Goal: Task Accomplishment & Management: Complete application form

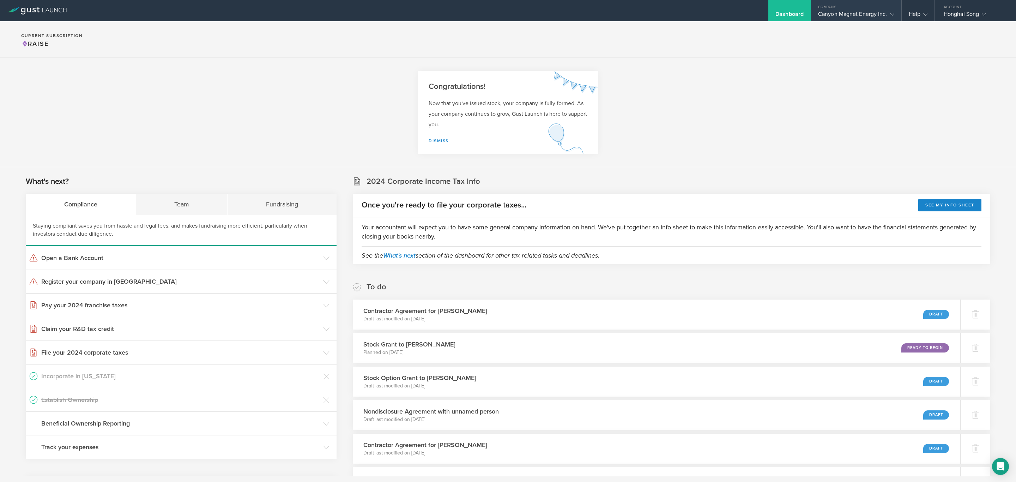
click at [850, 13] on div "Canyon Magnet Energy Inc." at bounding box center [856, 16] width 76 height 11
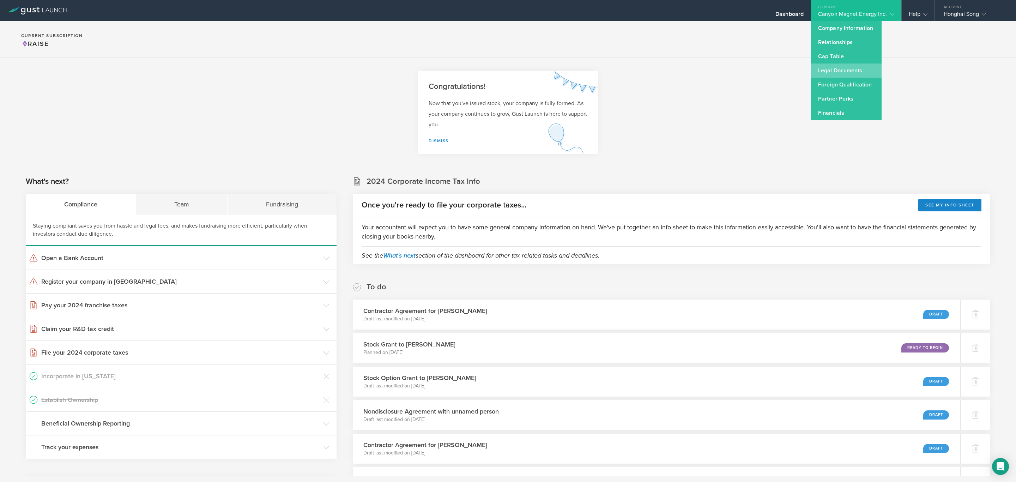
click at [846, 70] on link "Legal Documents" at bounding box center [846, 71] width 71 height 14
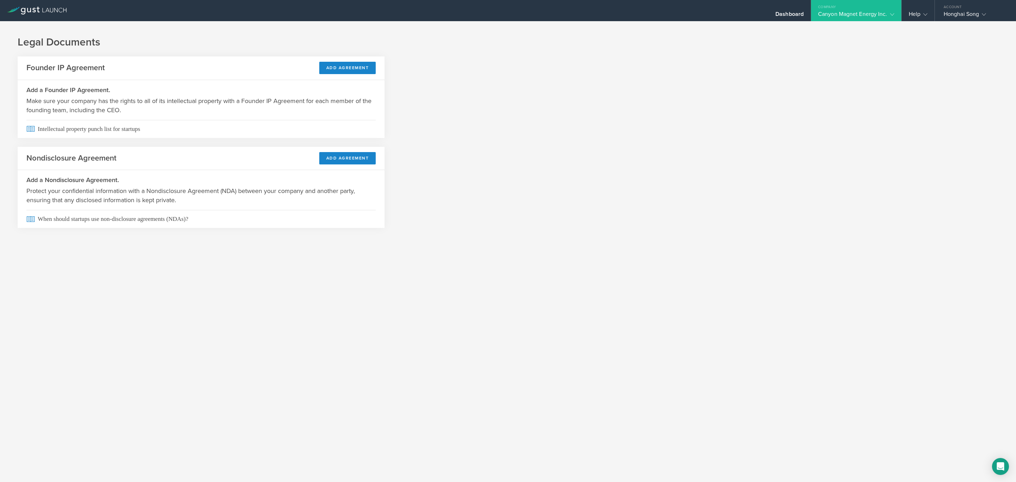
click at [856, 8] on div "Company" at bounding box center [856, 5] width 90 height 11
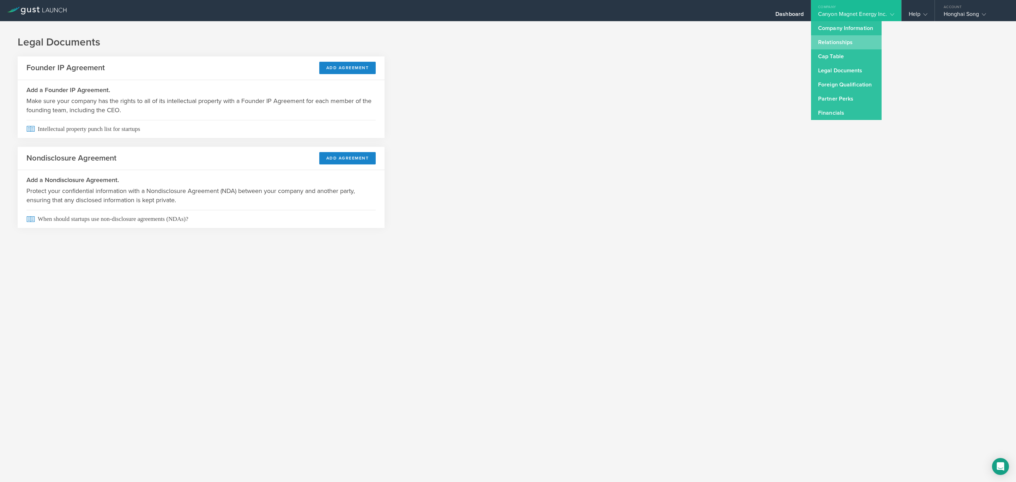
click at [856, 41] on link "Relationships" at bounding box center [846, 42] width 71 height 14
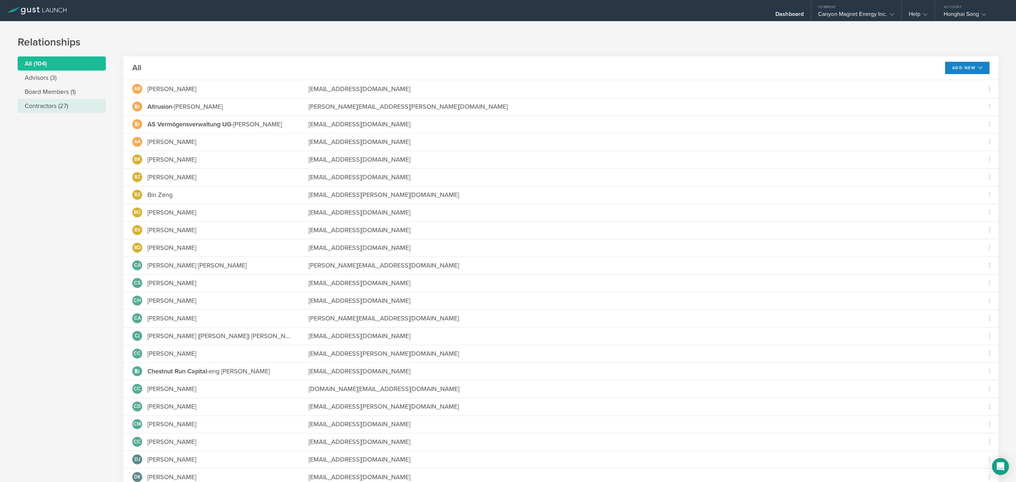
click at [65, 103] on li "Contractors (27)" at bounding box center [62, 106] width 88 height 14
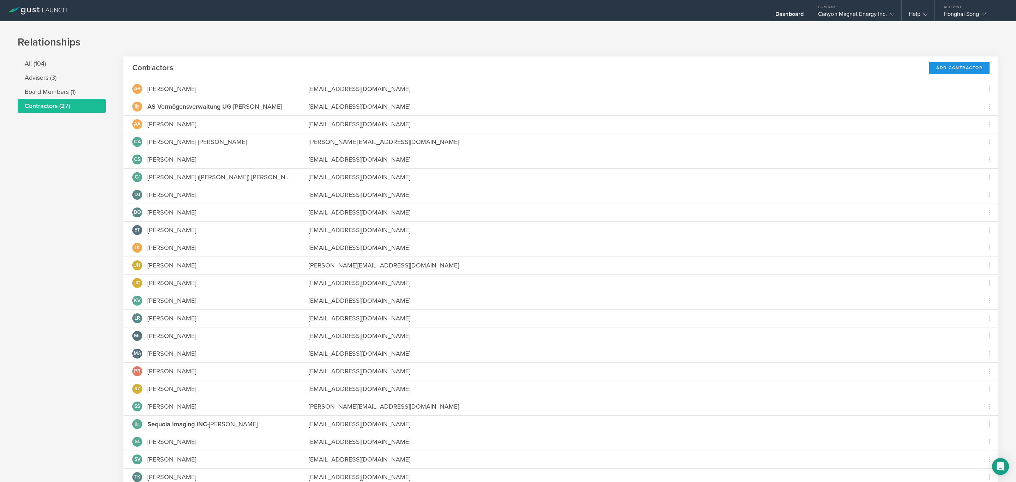
click at [930, 64] on div "Add Contractor" at bounding box center [960, 68] width 60 height 12
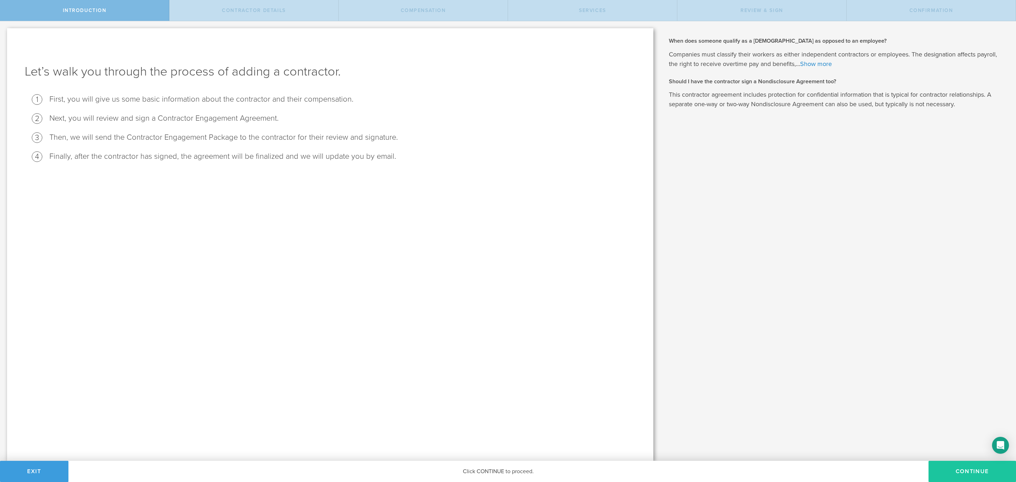
click at [959, 469] on button "Continue" at bounding box center [973, 471] width 88 height 21
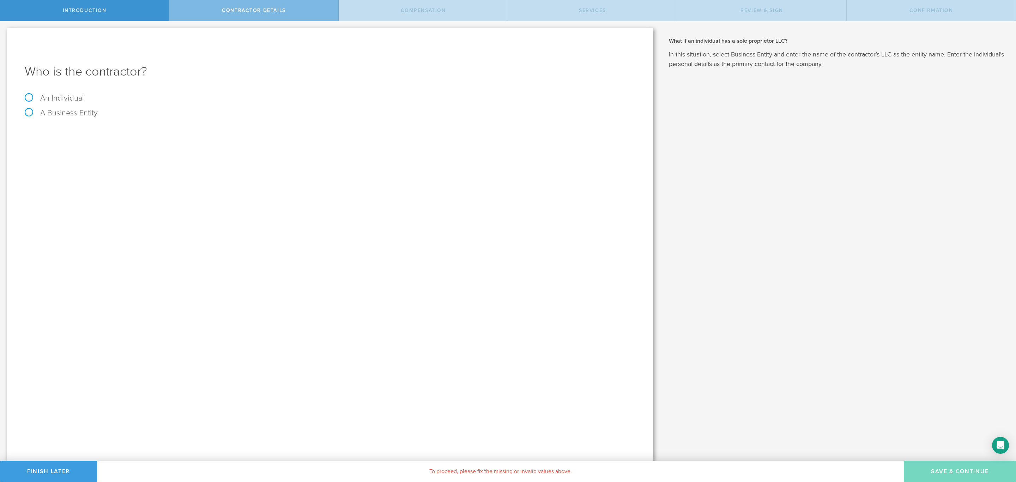
click at [65, 97] on label "An Individual" at bounding box center [54, 98] width 59 height 9
click at [5, 32] on input "An Individual" at bounding box center [2, 26] width 5 height 11
radio input "true"
click at [100, 127] on div "Name The first and last name of the person that you are hiring as a contractor." at bounding box center [330, 131] width 611 height 14
click at [107, 130] on input "text" at bounding box center [357, 132] width 558 height 11
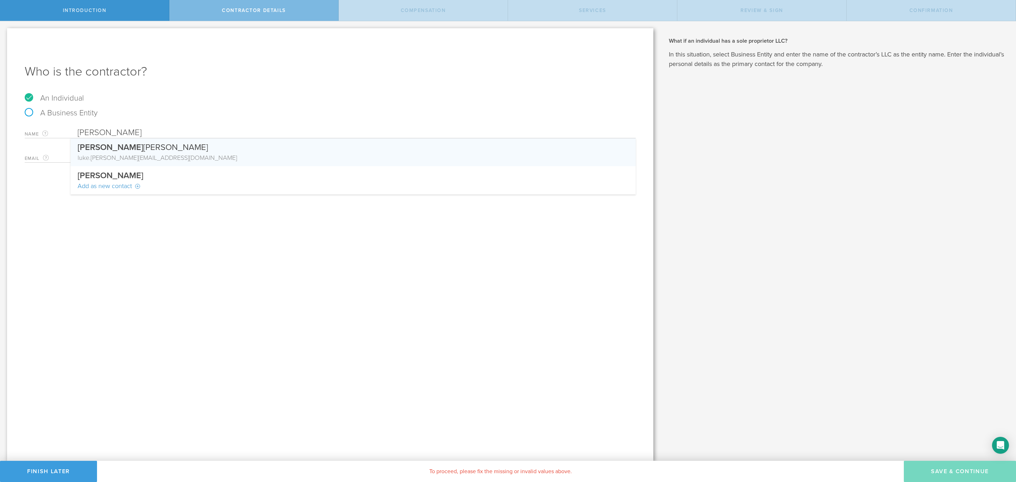
click at [138, 152] on div "Luke Perkins" at bounding box center [353, 145] width 551 height 15
type input "[PERSON_NAME]"
type input "[EMAIL_ADDRESS][PERSON_NAME][DOMAIN_NAME]"
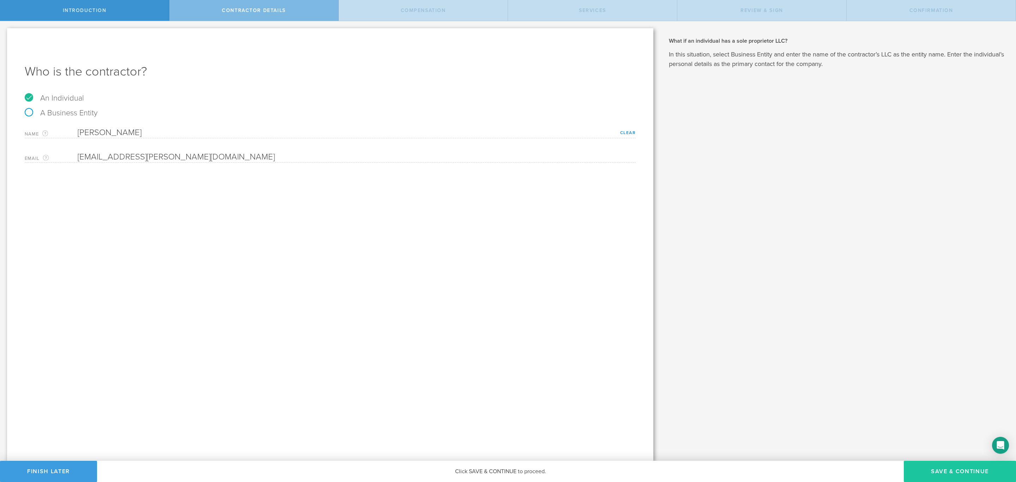
click at [933, 468] on button "Save & Continue" at bounding box center [960, 471] width 112 height 21
select select "none"
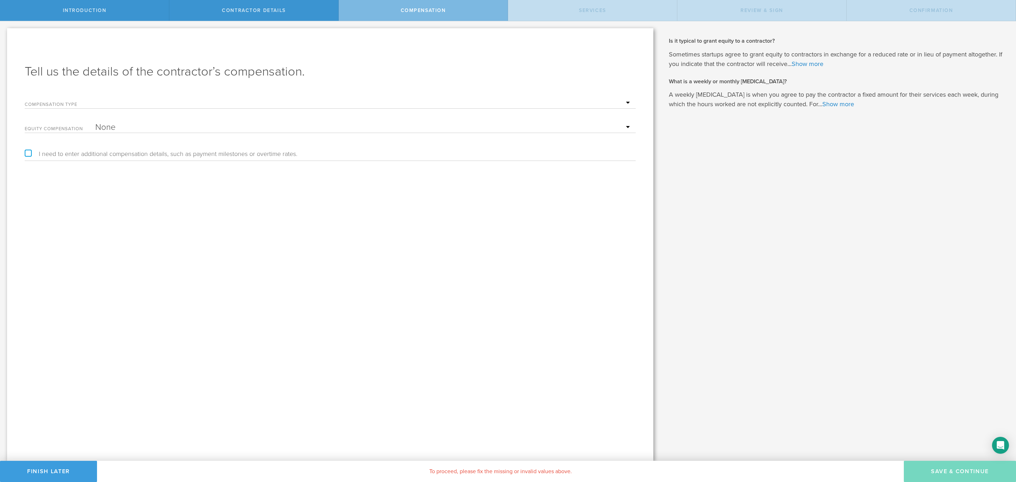
click at [165, 102] on select "Hourly Daily Weekly Retainer Monthly Retainer Project Flat Rate No cash compens…" at bounding box center [363, 103] width 537 height 11
click at [95, 98] on select "Hourly Daily Weekly Retainer Monthly Retainer Project Flat Rate No cash compens…" at bounding box center [363, 103] width 537 height 11
click at [182, 125] on input "text" at bounding box center [363, 127] width 537 height 11
click at [193, 98] on select "Hourly Daily Weekly Retainer Monthly Retainer Project Flat Rate No cash compens…" at bounding box center [363, 103] width 537 height 11
select select "project"
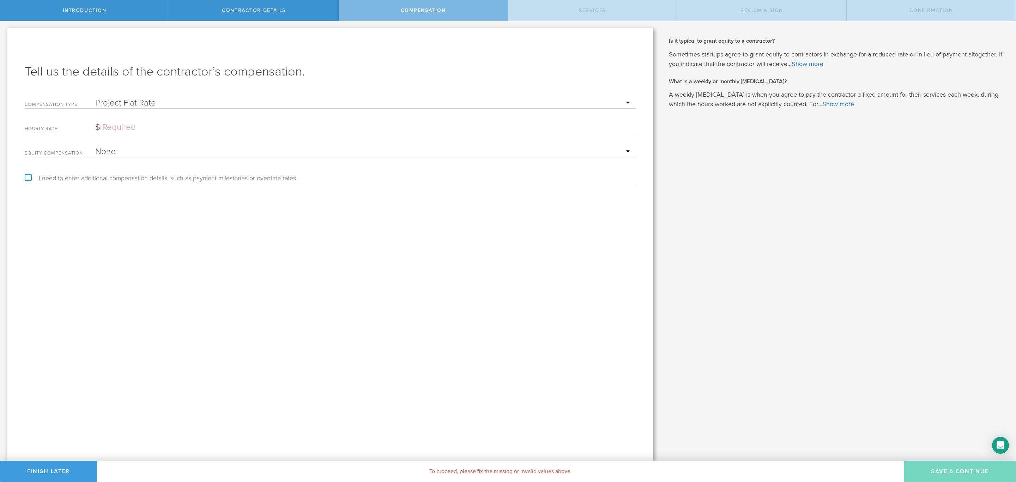
click at [95, 98] on select "Hourly Daily Weekly Retainer Monthly Retainer Project Flat Rate No cash compens…" at bounding box center [363, 103] width 537 height 11
click at [136, 125] on input "text" at bounding box center [363, 127] width 537 height 11
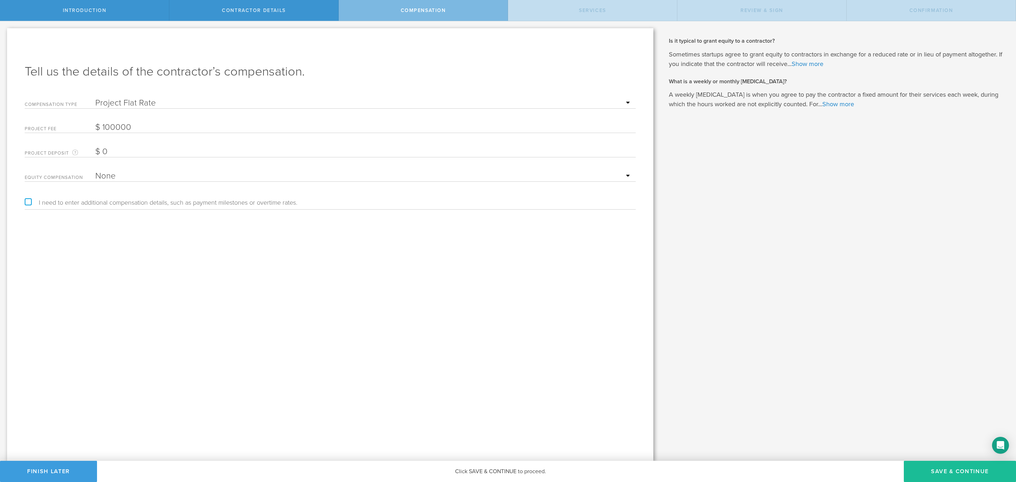
type input "100,000"
click at [134, 145] on div "Project Deposit The project deposit is the amount the company pays before the p…" at bounding box center [330, 150] width 611 height 14
click at [122, 152] on input "0" at bounding box center [363, 151] width 537 height 11
click at [235, 239] on div "Tell us the details of the contractor’s compensation. Compensation Type Hourly …" at bounding box center [330, 244] width 646 height 433
click at [234, 101] on select "Hourly Daily Weekly Retainer Monthly Retainer Project Flat Rate No cash compens…" at bounding box center [363, 103] width 537 height 11
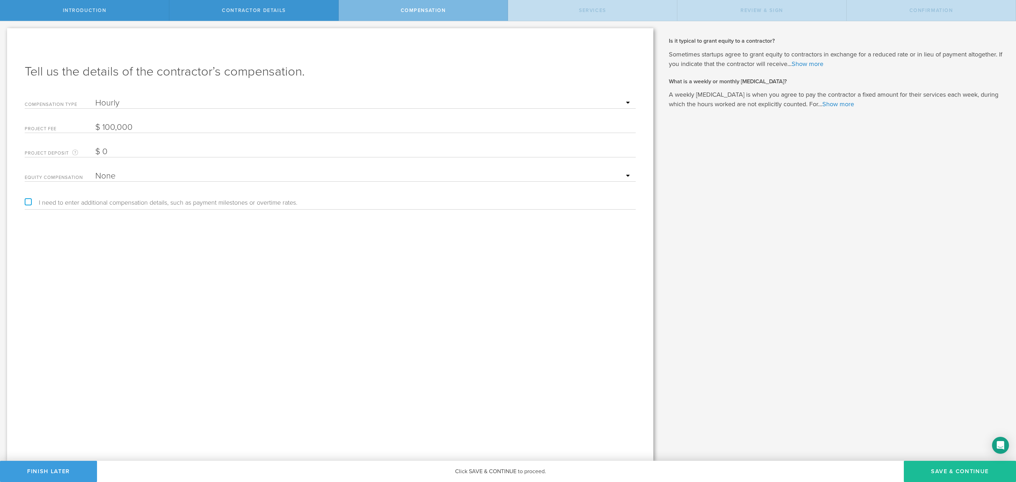
click at [95, 98] on select "Hourly Daily Weekly Retainer Monthly Retainer Project Flat Rate No cash compens…" at bounding box center [363, 103] width 537 height 11
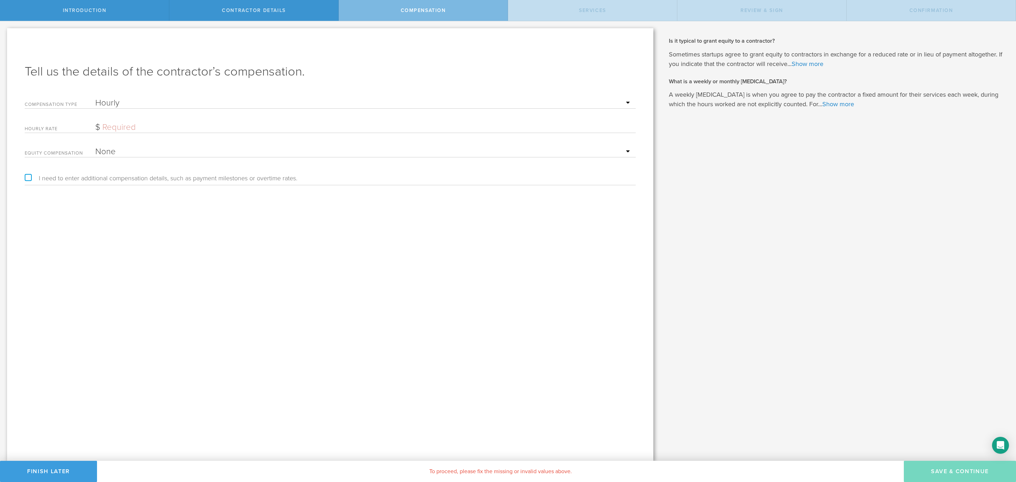
click at [189, 104] on select "Hourly Daily Weekly Retainer Monthly Retainer Project Flat Rate No cash compens…" at bounding box center [363, 103] width 537 height 11
click at [95, 98] on select "Hourly Daily Weekly Retainer Monthly Retainer Project Flat Rate No cash compens…" at bounding box center [363, 103] width 537 height 11
click at [173, 99] on select "Hourly Daily Weekly Retainer Monthly Retainer Project Flat Rate No cash compens…" at bounding box center [363, 103] width 537 height 11
click at [95, 98] on select "Hourly Daily Weekly Retainer Monthly Retainer Project Flat Rate No cash compens…" at bounding box center [363, 103] width 537 height 11
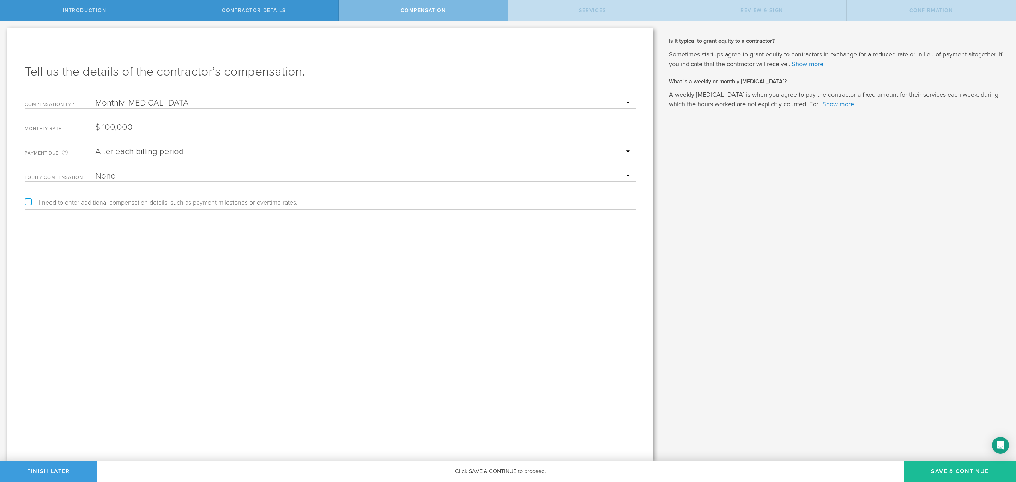
click at [166, 102] on select "Hourly Daily Weekly Retainer Monthly Retainer Project Flat Rate No cash compens…" at bounding box center [363, 103] width 537 height 11
click at [171, 97] on div "Compensation Type Hourly Daily Weekly Retainer Monthly Retainer Project Flat Ra…" at bounding box center [330, 101] width 611 height 14
click at [234, 102] on select "Hourly Daily Weekly Retainer Monthly Retainer Project Flat Rate No cash compens…" at bounding box center [363, 103] width 537 height 11
click at [95, 98] on select "Hourly Daily Weekly Retainer Monthly Retainer Project Flat Rate No cash compens…" at bounding box center [363, 103] width 537 height 11
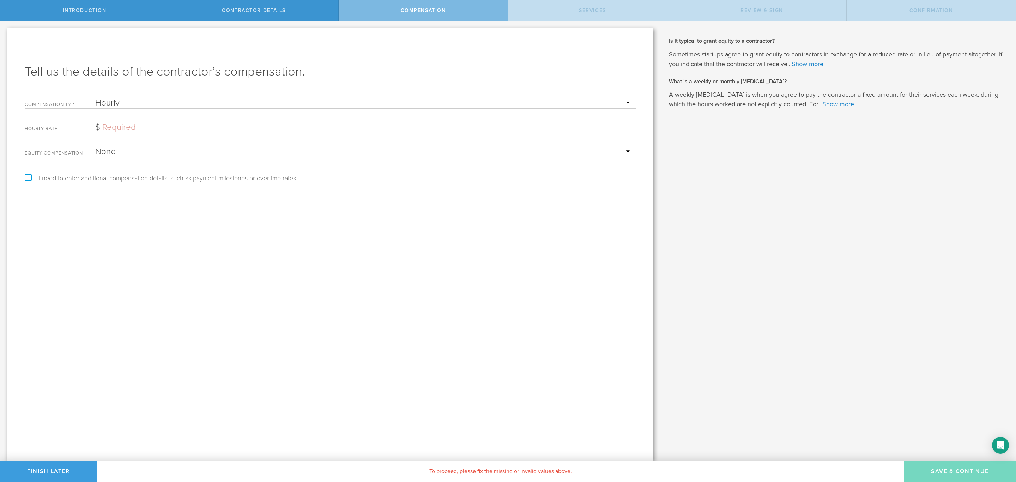
click at [192, 123] on input "text" at bounding box center [363, 127] width 537 height 11
click at [167, 101] on select "Hourly Daily Weekly Retainer Monthly Retainer Project Flat Rate No cash compens…" at bounding box center [363, 103] width 537 height 11
click at [95, 98] on select "Hourly Daily Weekly Retainer Monthly Retainer Project Flat Rate No cash compens…" at bounding box center [363, 103] width 537 height 11
click at [184, 99] on select "Hourly Daily Weekly Retainer Monthly Retainer Project Flat Rate No cash compens…" at bounding box center [363, 103] width 537 height 11
select select "monthlyRetainer"
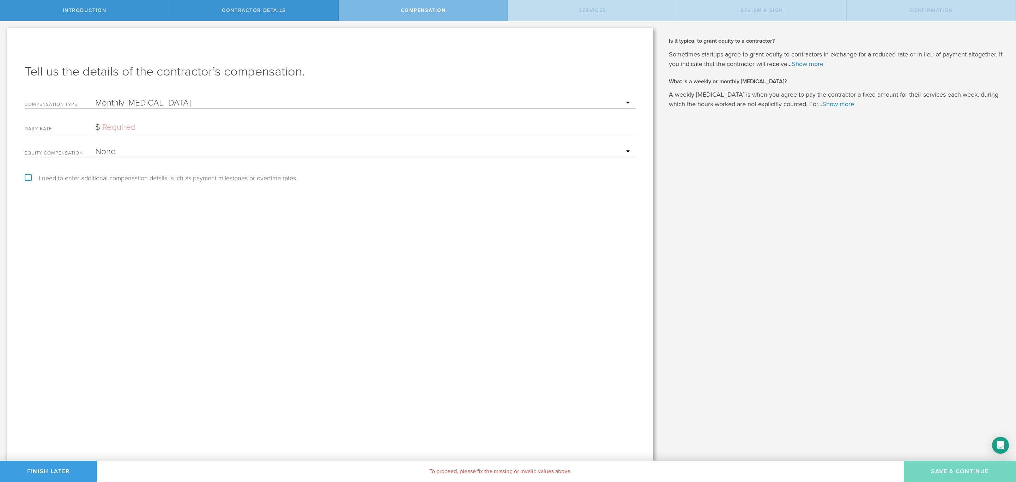
click at [95, 98] on select "Hourly Daily Weekly Retainer Monthly Retainer Project Flat Rate No cash compens…" at bounding box center [363, 103] width 537 height 11
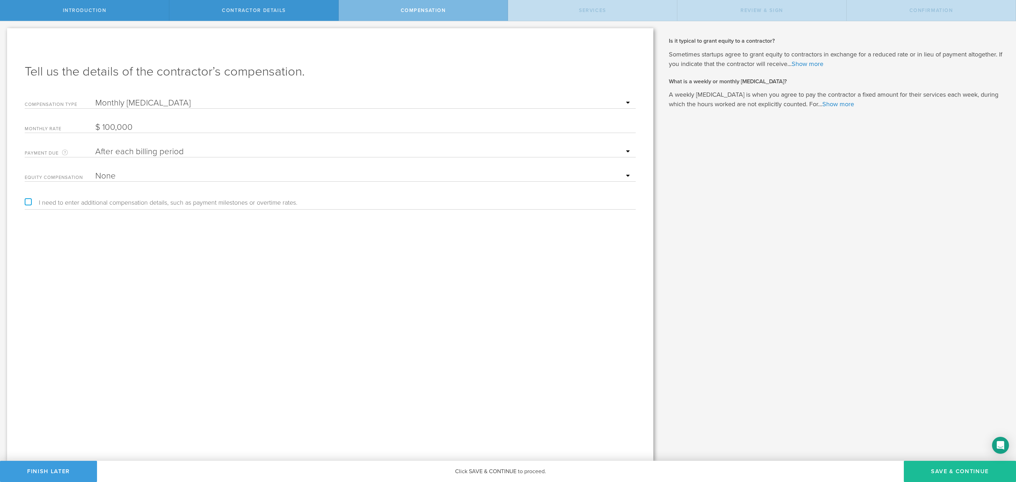
click at [197, 152] on select "After each billing period Before each billing period" at bounding box center [363, 151] width 537 height 11
click at [146, 124] on input "100000" at bounding box center [363, 127] width 537 height 11
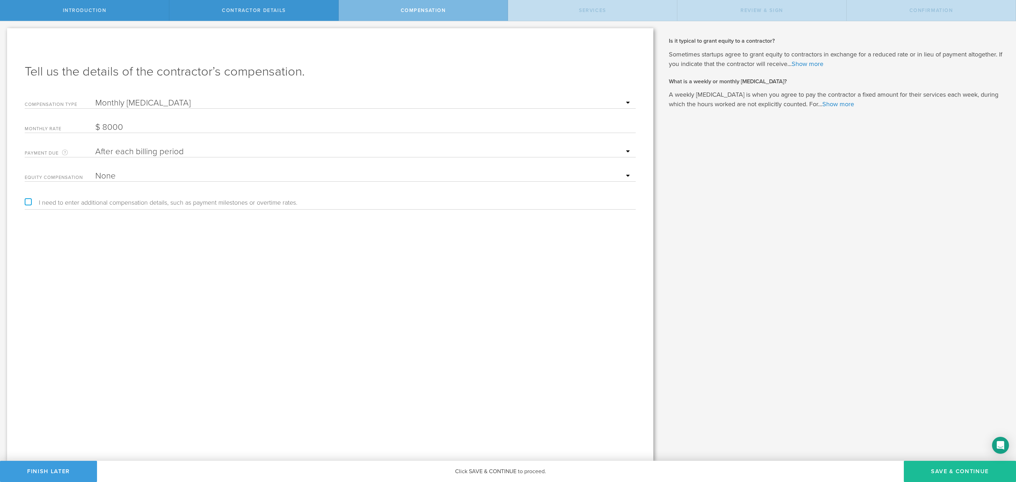
type input "8,000"
click at [215, 249] on div "Tell us the details of the contractor’s compensation. Compensation Type Hourly …" at bounding box center [330, 244] width 646 height 433
click at [152, 241] on div "Tell us the details of the contractor’s compensation. Compensation Type Hourly …" at bounding box center [330, 244] width 646 height 433
click at [956, 467] on button "Save & Continue" at bounding box center [960, 471] width 112 height 21
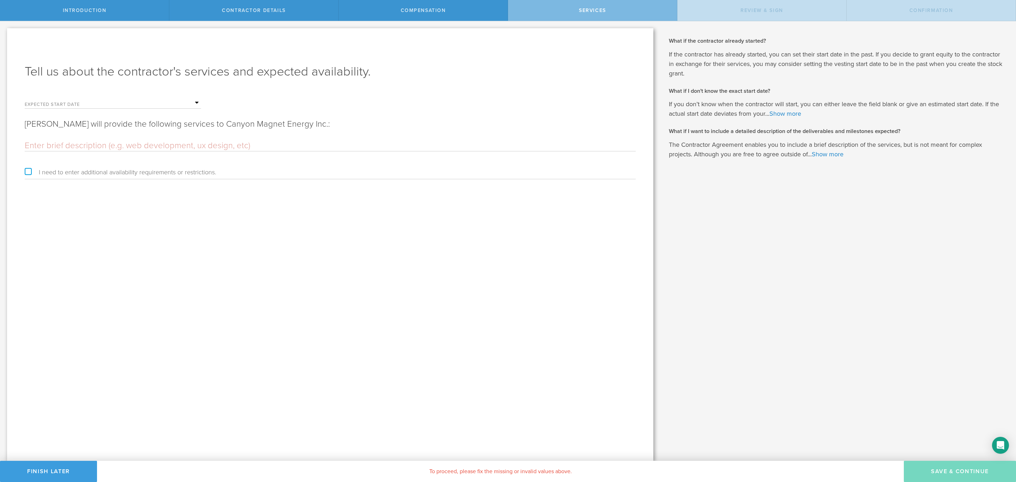
click at [196, 103] on input "text" at bounding box center [148, 103] width 106 height 11
click at [128, 159] on span "13" at bounding box center [126, 158] width 13 height 12
click at [207, 123] on p "Luke Perkins will provide the following services to Canyon Magnet Energy Inc.:" at bounding box center [330, 124] width 611 height 11
click at [203, 144] on input "text" at bounding box center [330, 145] width 611 height 11
click at [246, 205] on div "Tell us about the contractor's services and expected availability. Expected sta…" at bounding box center [330, 244] width 646 height 433
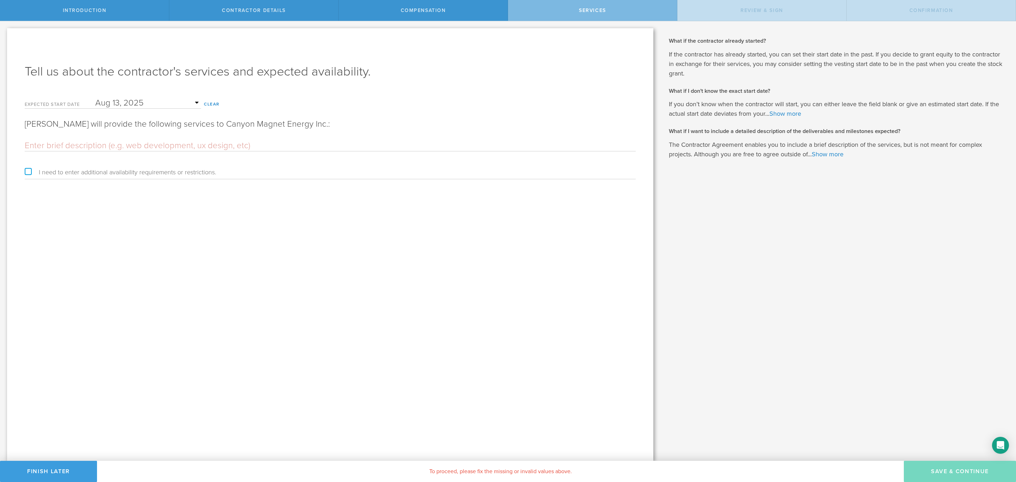
click at [57, 143] on input "text" at bounding box center [330, 145] width 611 height 11
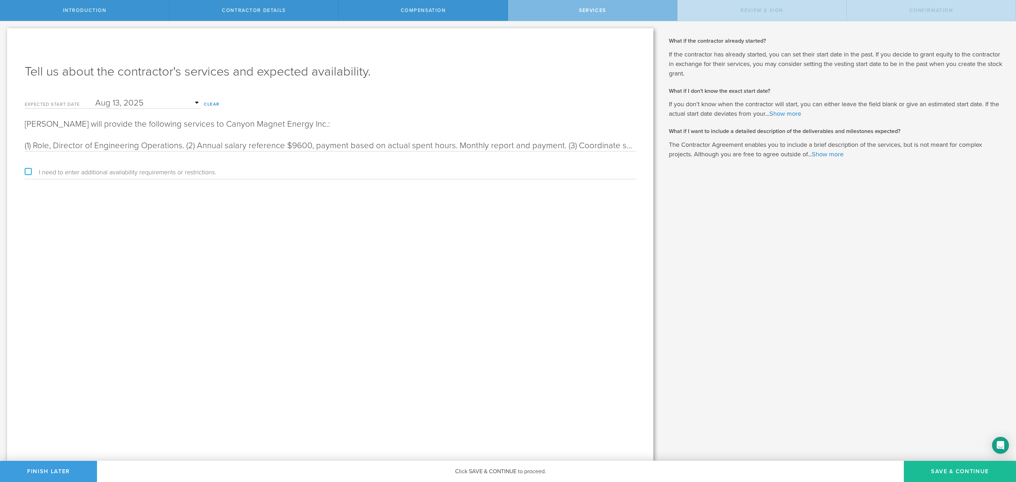
click at [637, 142] on div "Tell us about the contractor's services and expected availability. Expected sta…" at bounding box center [330, 244] width 646 height 433
click at [630, 144] on input "(1) Role, Director of Engineering Operations. (2) Annual salary reference $9600…" at bounding box center [330, 145] width 611 height 11
drag, startPoint x: 622, startPoint y: 144, endPoint x: 674, endPoint y: 143, distance: 51.9
click at [674, 143] on div "Let’s walk you through the process of adding a contractor. First, you will give…" at bounding box center [508, 241] width 1016 height 440
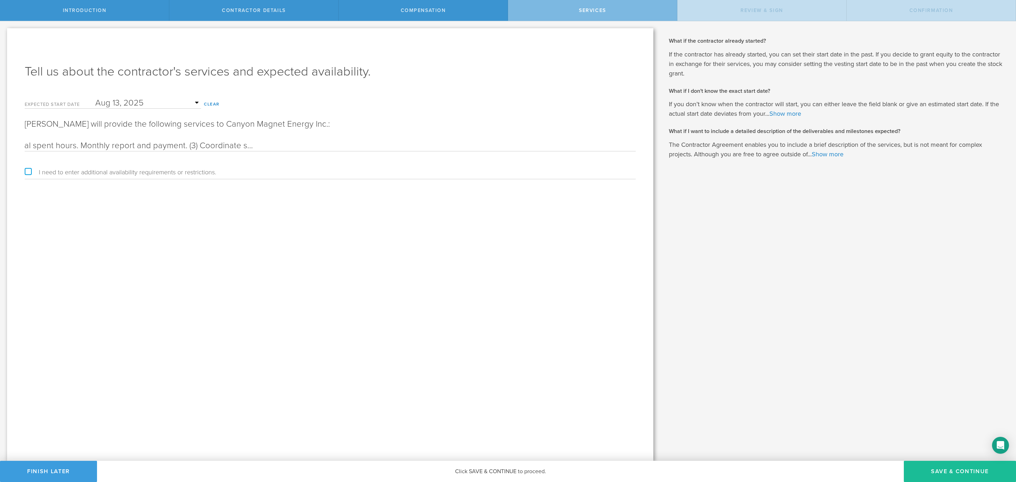
click at [632, 147] on input "(1) Role, Director of Engineering Operations. (2) Annual salary reference $9600…" at bounding box center [330, 145] width 611 height 11
drag, startPoint x: 326, startPoint y: 145, endPoint x: -6, endPoint y: 144, distance: 332.4
click at [0, 144] on html "Introduction Contractor details Compensation Services Review & sign Confirmatio…" at bounding box center [508, 241] width 1016 height 482
click at [230, 143] on input "(1) Role, Director of Engineering Operations. (2) Annual salary reference $9600…" at bounding box center [330, 145] width 611 height 11
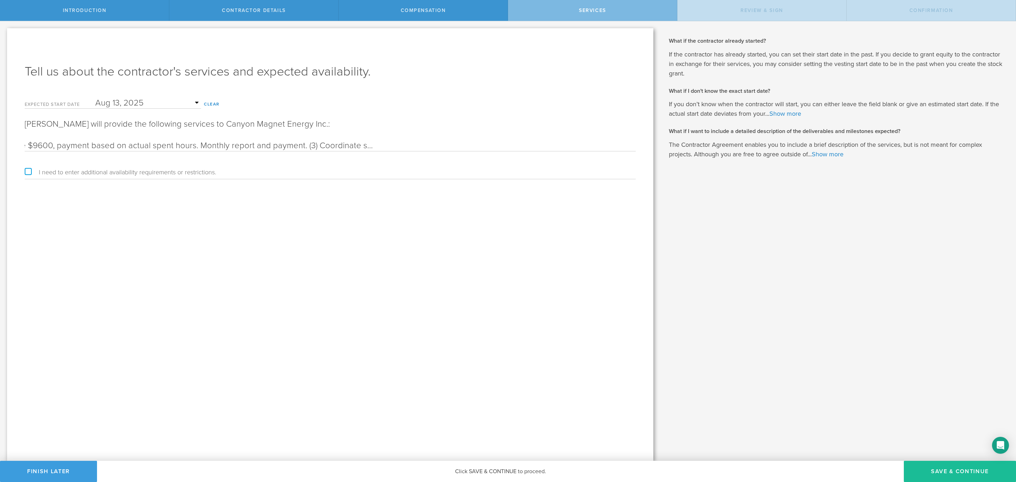
scroll to position [0, 694]
drag, startPoint x: 509, startPoint y: 144, endPoint x: 697, endPoint y: 150, distance: 188.2
click at [697, 150] on div "Let’s walk you through the process of adding a contractor. First, you will give…" at bounding box center [508, 241] width 1016 height 440
click at [636, 147] on input "(1) Role, Director of Engineering Operations. (2) Annual salary reference $9600…" at bounding box center [330, 145] width 611 height 11
click at [632, 147] on input "(1) Role, Director of Engineering Operations. (2) Annual salary reference $9600…" at bounding box center [330, 145] width 611 height 11
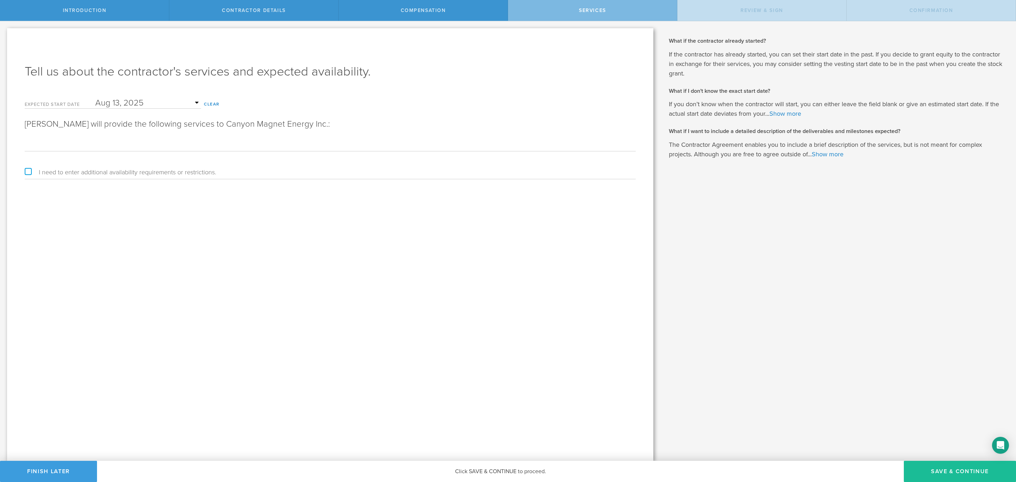
scroll to position [0, 965]
drag, startPoint x: 602, startPoint y: 143, endPoint x: 590, endPoint y: 142, distance: 12.0
click at [590, 142] on input "(1) Role, Director of Engineering Operations. (2) Annual salary reference $9600…" at bounding box center [330, 145] width 611 height 11
drag, startPoint x: 622, startPoint y: 145, endPoint x: 660, endPoint y: 145, distance: 37.4
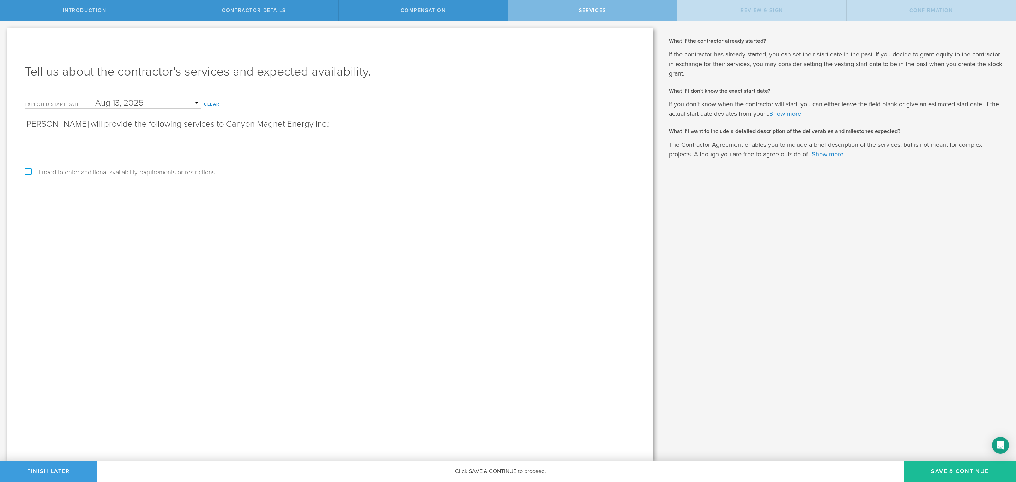
click at [660, 145] on div "Let’s walk you through the process of adding a contractor. First, you will give…" at bounding box center [330, 241] width 661 height 440
click at [633, 145] on input "(1) Role, Director of Engineering Operations. (2) Annual salary reference $9600…" at bounding box center [330, 145] width 611 height 11
click at [90, 143] on input "(1) Role, Director of Engineering Operations. (2) Annual salary reference $9600…" at bounding box center [330, 145] width 611 height 11
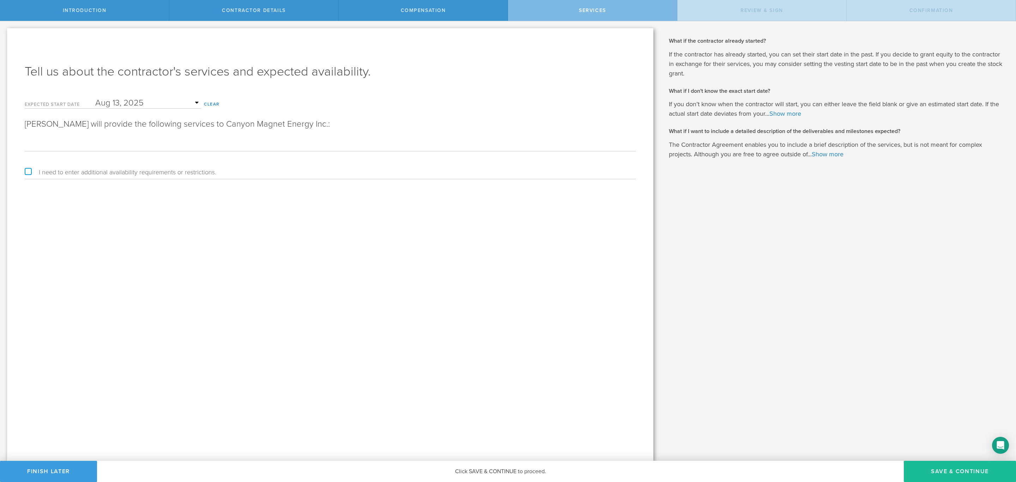
click at [96, 147] on input "(1) Role, Director of Engineering Operations. (2) Annual salary reference $9600…" at bounding box center [330, 145] width 611 height 11
click at [234, 204] on div "Tell us about the contractor's services and expected availability. Expected sta…" at bounding box center [330, 244] width 646 height 433
drag, startPoint x: 299, startPoint y: 144, endPoint x: 291, endPoint y: 144, distance: 7.4
click at [291, 144] on input "(1) Role, Director of Engineering Operations. (2) Annual salary reference $9600…" at bounding box center [330, 145] width 611 height 11
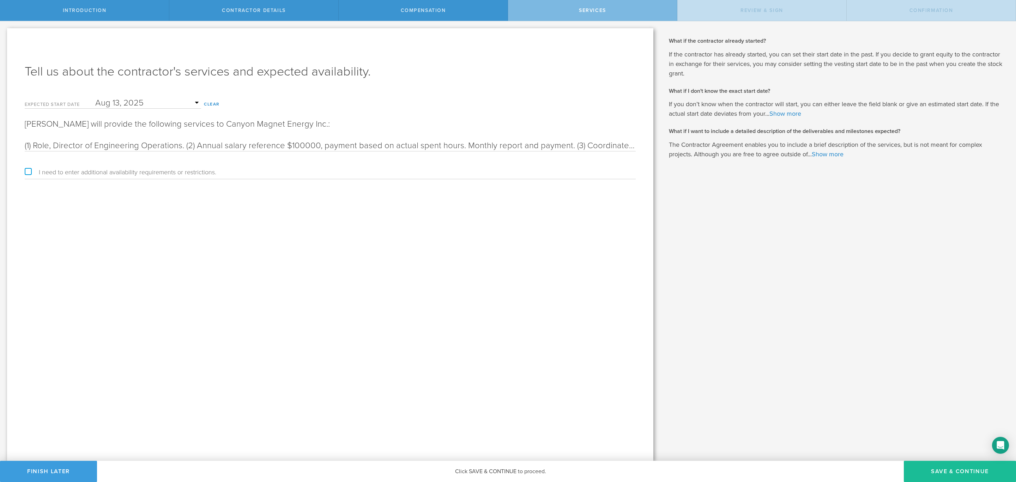
click at [302, 145] on input "(1) Role, Director of Engineering Operations. (2) Annual salary reference $1000…" at bounding box center [330, 145] width 611 height 11
type input "(1) Role, Director of Engineering Operations. (2) Annual salary reference $100,…"
click at [371, 226] on div "Tell us about the contractor's services and expected availability. Expected sta…" at bounding box center [330, 244] width 646 height 433
drag, startPoint x: 485, startPoint y: 147, endPoint x: 644, endPoint y: 147, distance: 159.2
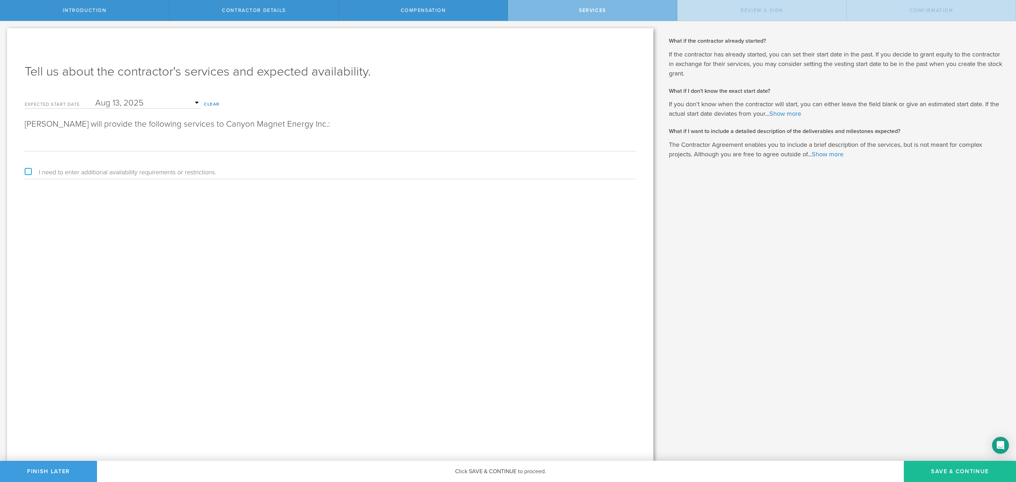
click at [644, 147] on div "Tell us about the contractor's services and expected availability. Expected sta…" at bounding box center [330, 244] width 646 height 433
click at [534, 223] on div "Tell us about the contractor's services and expected availability. Expected sta…" at bounding box center [330, 244] width 646 height 433
click at [337, 146] on input "(1) Role, Director of Engineering Operations. (2) Annual salary reference $100,…" at bounding box center [330, 145] width 611 height 11
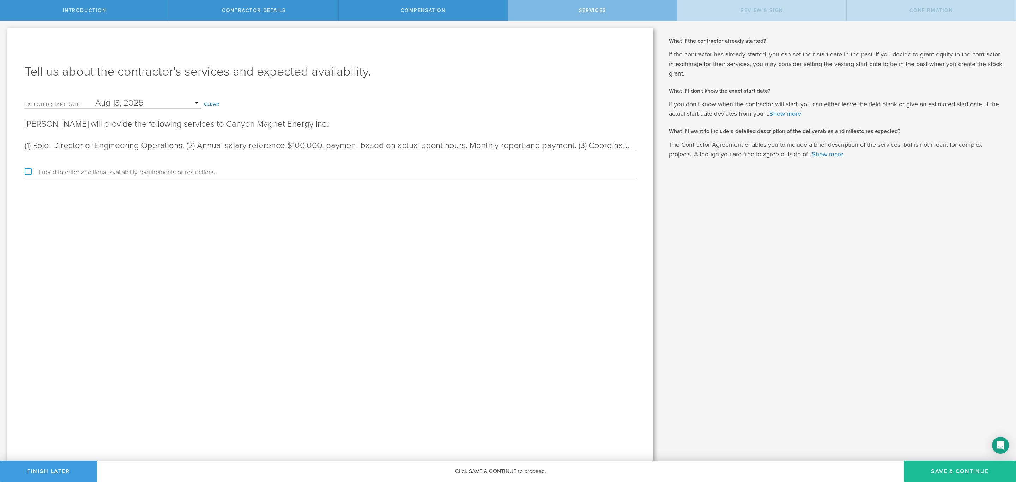
click at [337, 146] on input "(1) Role, Director of Engineering Operations. (2) Annual salary reference $100,…" at bounding box center [330, 145] width 611 height 11
click at [317, 145] on input "(1) Role, Director of Engineering Operations. (2) Annual salary reference $100,…" at bounding box center [330, 145] width 611 height 11
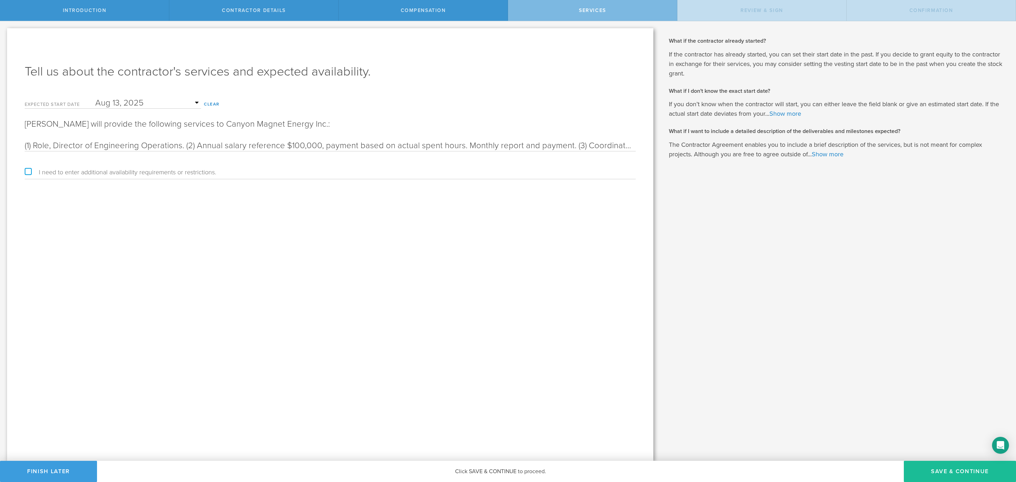
click at [317, 145] on input "(1) Role, Director of Engineering Operations. (2) Annual salary reference $100,…" at bounding box center [330, 145] width 611 height 11
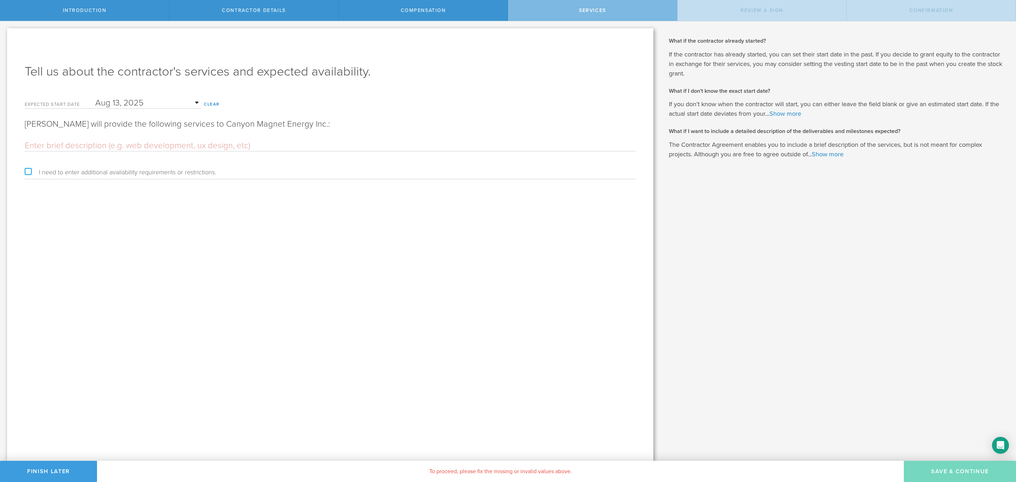
paste input "(1) Role, Director of Engineering Operations. (2) Annual full time salary refer…"
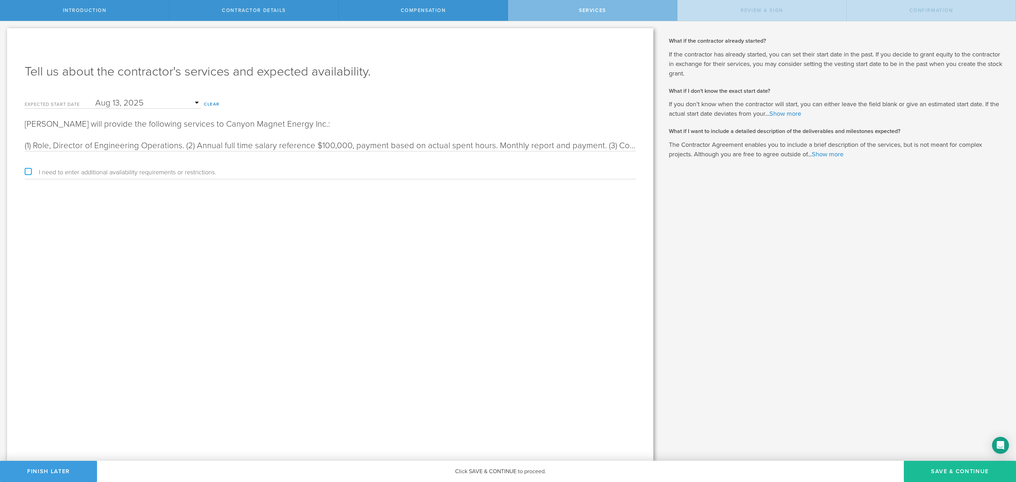
scroll to position [0, 1903]
type input "(1) Role, Director of Engineering Operations. (2) Annual full time salary refer…"
click at [389, 191] on div "Tell us about the contractor's services and expected availability. Expected sta…" at bounding box center [330, 244] width 646 height 433
click at [949, 470] on button "Save & Continue" at bounding box center [960, 471] width 112 height 21
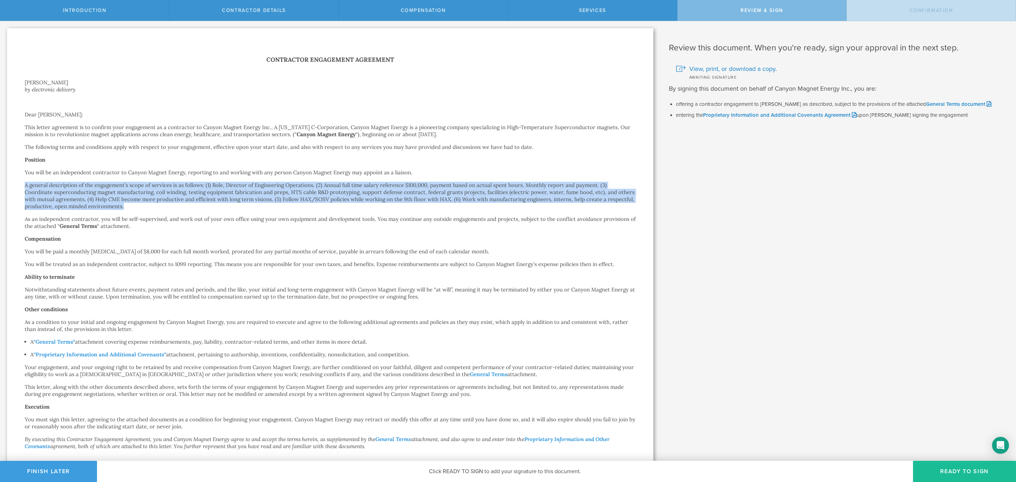
drag, startPoint x: 124, startPoint y: 204, endPoint x: 23, endPoint y: 188, distance: 102.6
click at [23, 188] on div "Contractor Engagement Agreement Luke Perkins by electronic delivery Dear Luke P…" at bounding box center [330, 283] width 646 height 510
copy p "A general description of the engagement’s scope of services is as follows: (1) …"
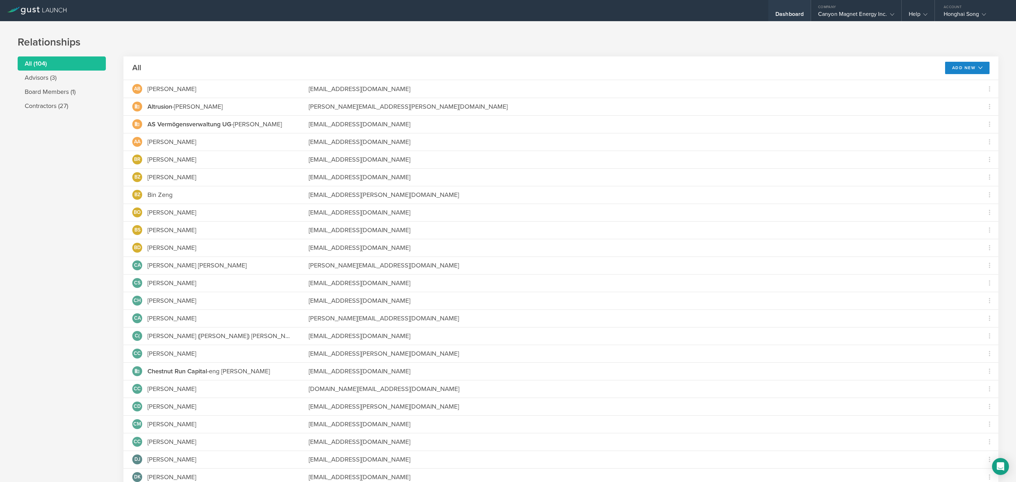
click at [794, 14] on div "Dashboard" at bounding box center [790, 16] width 28 height 11
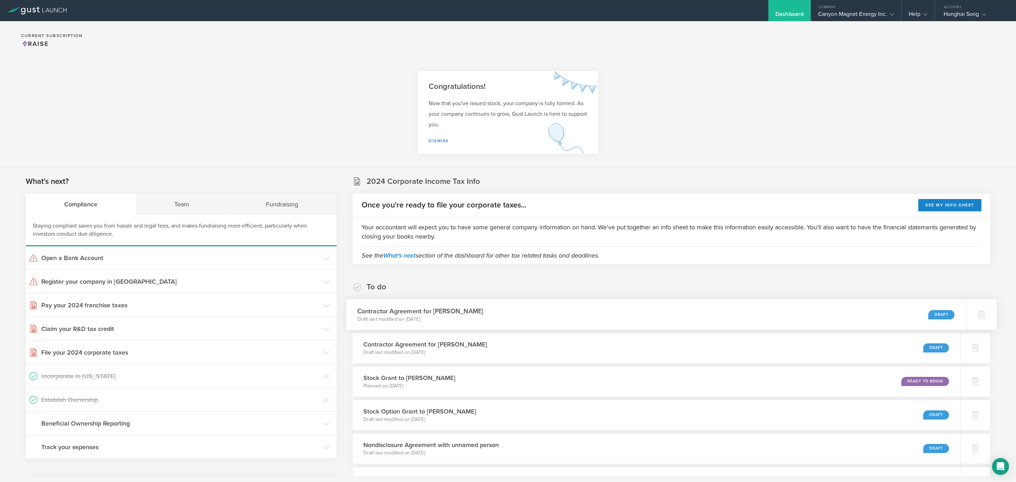
click at [459, 307] on h3 "Contractor Agreement for [PERSON_NAME]" at bounding box center [420, 311] width 126 height 10
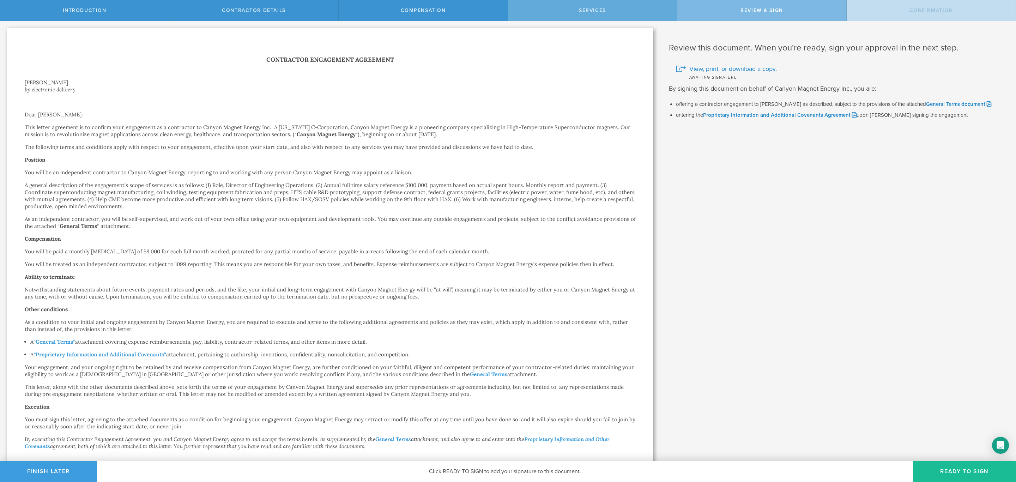
click at [608, 8] on div "Services" at bounding box center [592, 10] width 169 height 21
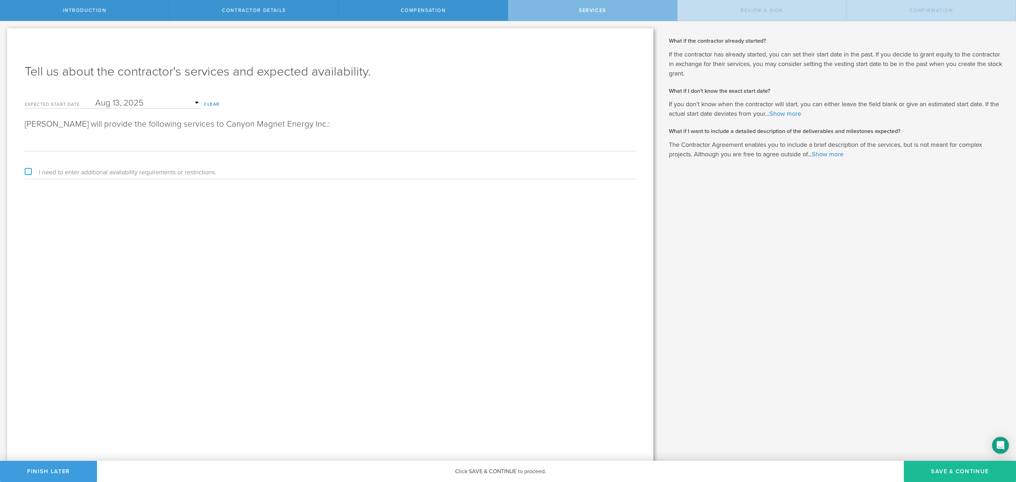
scroll to position [0, 1901]
drag, startPoint x: 227, startPoint y: 148, endPoint x: 653, endPoint y: 161, distance: 426.8
click at [653, 161] on div "Tell us about the contractor's services and expected availability. Expected sta…" at bounding box center [330, 244] width 646 height 433
click at [495, 145] on input "(1) Role, Director of Engineering Operations. (2) Annual full time salary refer…" at bounding box center [330, 145] width 611 height 11
click at [400, 143] on input "(1) Role, Director of Engineering Operations. (2) Annual full time salary refer…" at bounding box center [330, 145] width 611 height 11
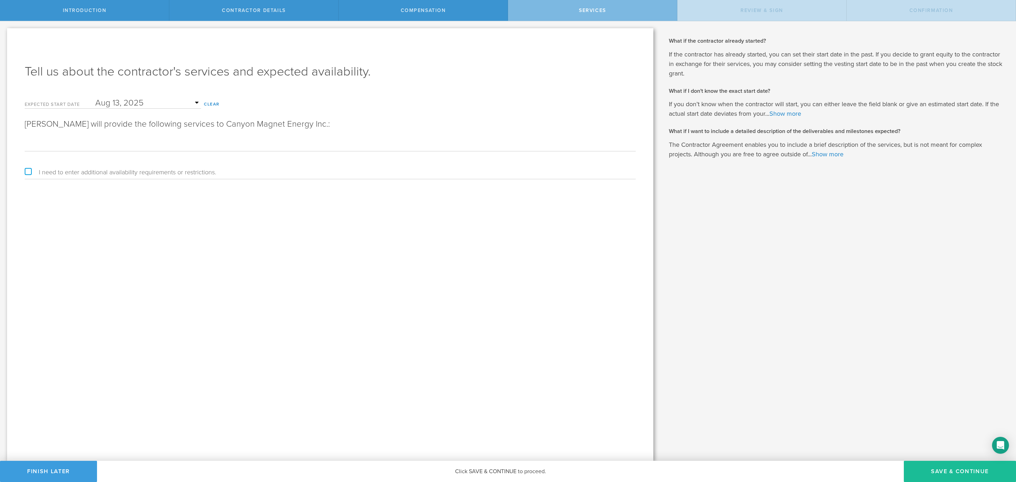
click at [188, 144] on input "(1) Role, Director of Engineering Operations. (2) Annual full time salary refer…" at bounding box center [330, 145] width 611 height 11
click at [345, 143] on input "(1) Role, Director of Engineering Operations. (2) Annual full time salary refer…" at bounding box center [330, 145] width 611 height 11
click at [237, 144] on input "(1) Role, Director of Engineering Operations. (2) Annual full time salary refer…" at bounding box center [330, 145] width 611 height 11
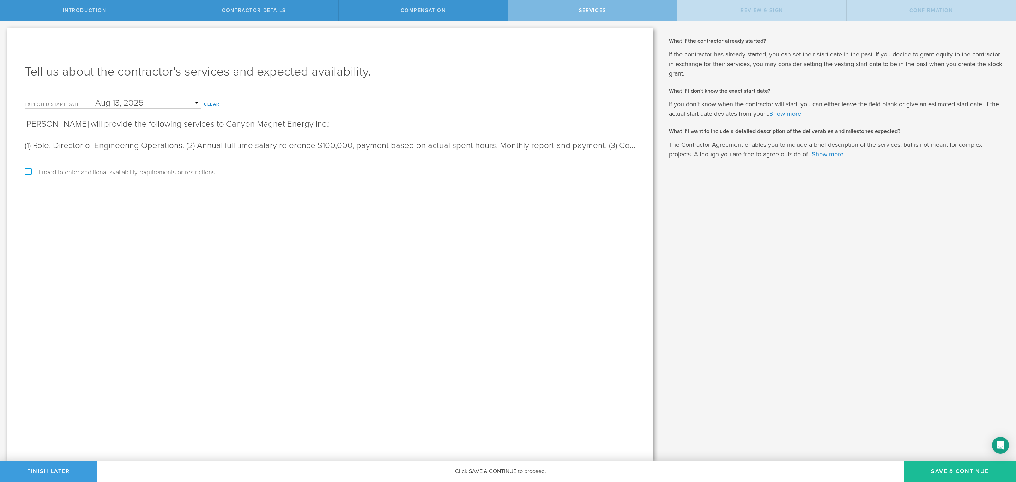
click at [388, 221] on div "Tell us about the contractor's services and expected availability. Expected sta…" at bounding box center [330, 244] width 646 height 433
drag, startPoint x: 332, startPoint y: 142, endPoint x: 320, endPoint y: 144, distance: 12.1
click at [320, 144] on input "(1) Role, Director of Engineering Operations. (2) Annual full time salary refer…" at bounding box center [330, 145] width 611 height 11
click at [366, 200] on div "Tell us about the contractor's services and expected availability. Expected sta…" at bounding box center [330, 244] width 646 height 433
click at [493, 143] on input "(1) Role, Director of Engineering Operations. (2) Annual full time salary refer…" at bounding box center [330, 145] width 611 height 11
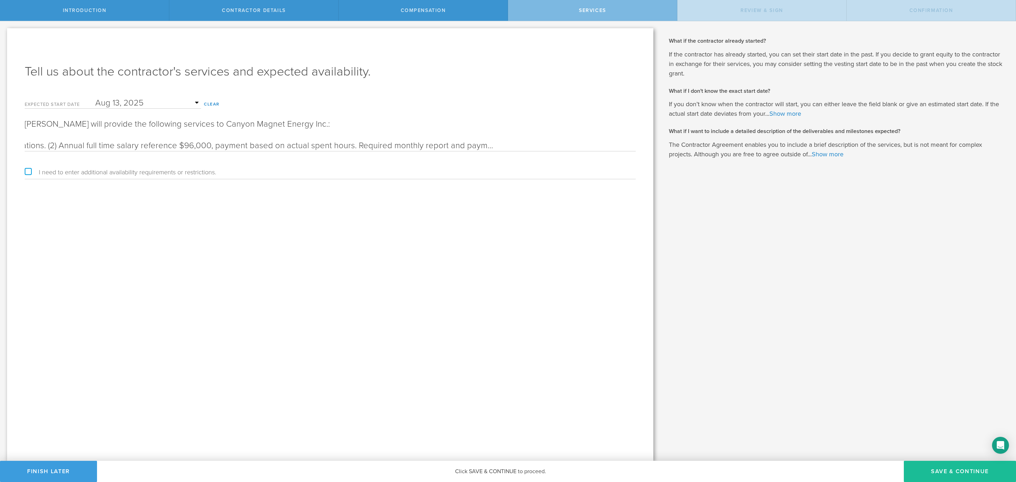
drag, startPoint x: 578, startPoint y: 143, endPoint x: 638, endPoint y: 143, distance: 59.6
click at [638, 143] on div "Tell us about the contractor's services and expected availability. Expected sta…" at bounding box center [330, 244] width 646 height 433
click at [578, 143] on input "(1) Role, Director of Engineering Operations. (2) Annual full time salary refer…" at bounding box center [330, 145] width 611 height 11
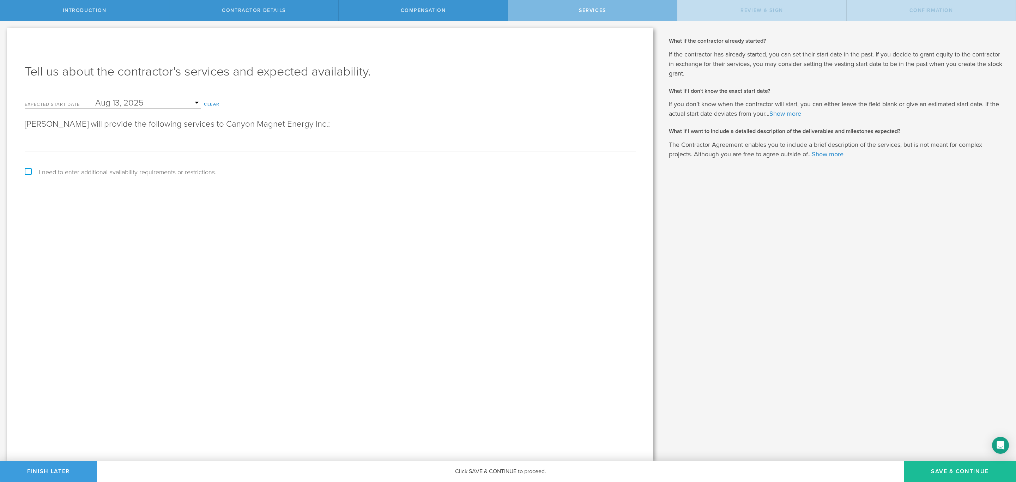
drag, startPoint x: 554, startPoint y: 147, endPoint x: 662, endPoint y: 146, distance: 107.3
click at [662, 146] on div "Let’s walk you through the process of adding a contractor. First, you will give…" at bounding box center [508, 241] width 1016 height 440
click at [540, 209] on div "Tell us about the contractor's services and expected availability. Expected sta…" at bounding box center [330, 244] width 646 height 433
click at [150, 143] on input "(1) Role, Director of Engineering Operations. (2) Annual full time salary refer…" at bounding box center [330, 145] width 611 height 11
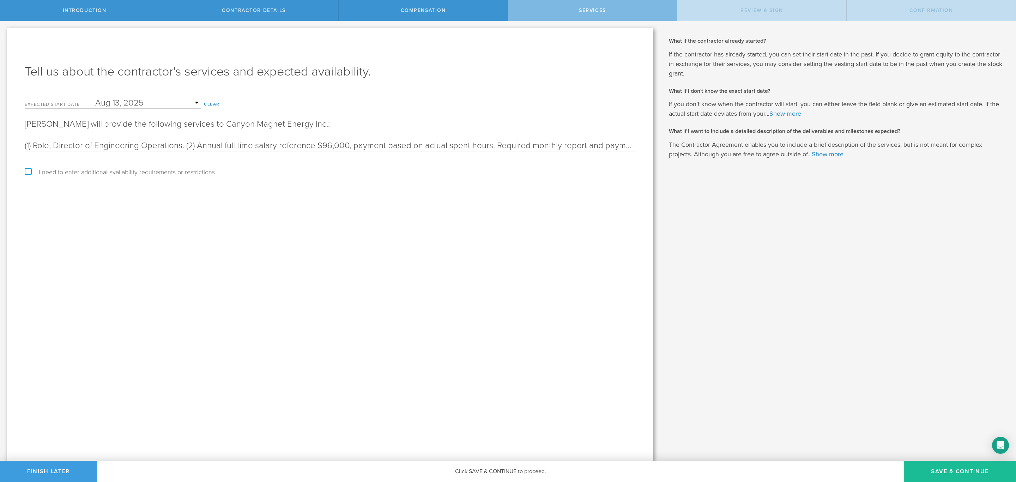
click at [344, 142] on input "(1) Role, Director of Engineering Operations. (2) Annual full time salary refer…" at bounding box center [330, 145] width 611 height 11
drag, startPoint x: 368, startPoint y: 149, endPoint x: 119, endPoint y: 151, distance: 249.1
click at [119, 151] on div "(1) Role, Director of Engineering Operations. (2) Annual full time salary refer…" at bounding box center [330, 144] width 611 height 14
click at [107, 145] on input "(1) Role, Director of Engineering Operations. (2) Annual full time salary refer…" at bounding box center [330, 145] width 611 height 11
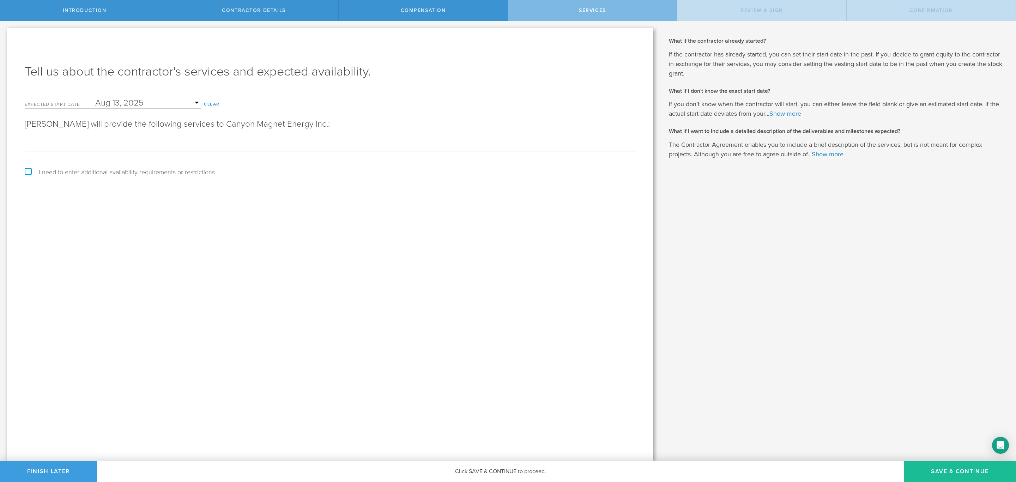
click at [109, 144] on input "(1) Role, Director of Engineering Operations. (2) Annual full time salary refer…" at bounding box center [330, 145] width 611 height 11
type input "(1) Role, Director of Engineering Operations. (2) Annual full time salary refer…"
click at [205, 224] on div "Tell us about the contractor's services and expected availability. Expected sta…" at bounding box center [330, 244] width 646 height 433
click at [932, 465] on button "Save & Continue" at bounding box center [960, 471] width 112 height 21
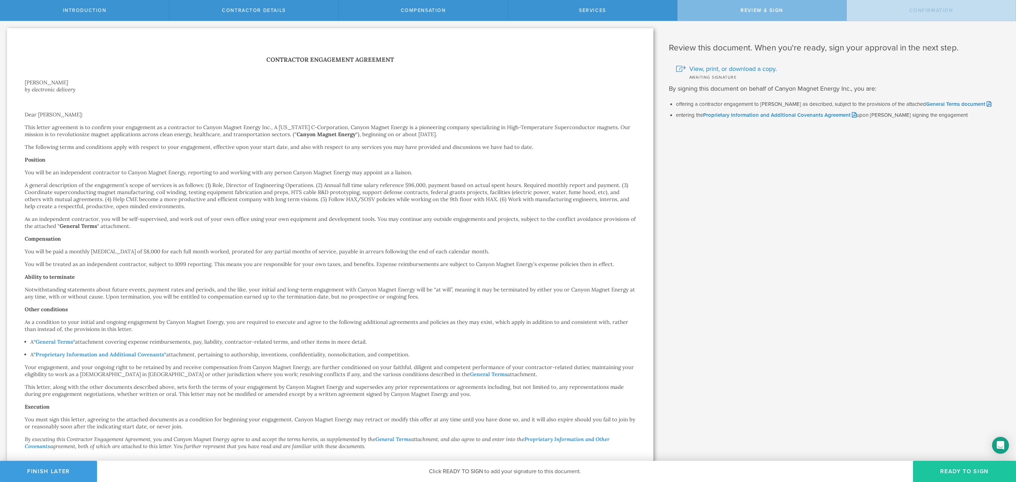
click at [939, 470] on button "Ready to Sign" at bounding box center [964, 471] width 103 height 21
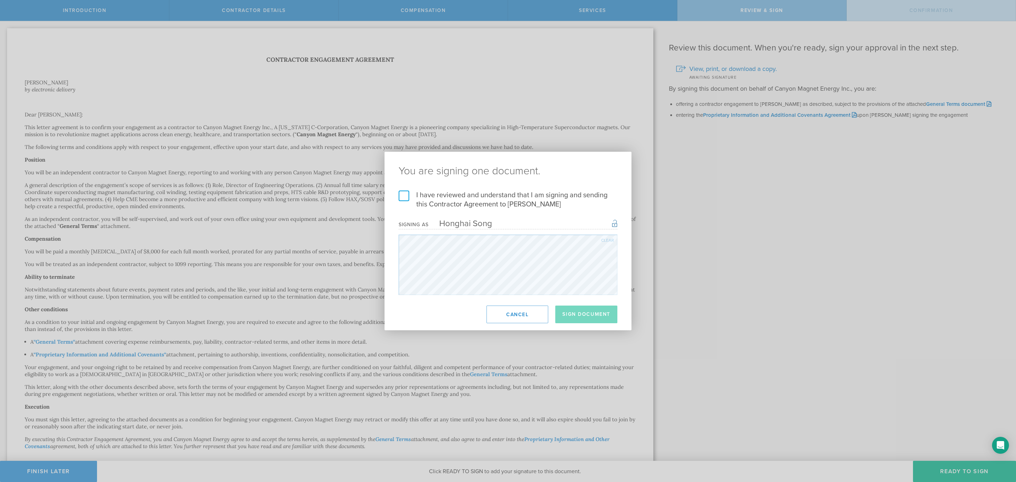
click at [465, 192] on label "I have reviewed and understand that I am signing and sending this Contractor Ag…" at bounding box center [508, 200] width 219 height 18
click at [0, 0] on input "I have reviewed and understand that I am signing and sending this Contractor Ag…" at bounding box center [0, 0] width 0 height 0
click at [578, 312] on button "Sign Document" at bounding box center [586, 315] width 62 height 18
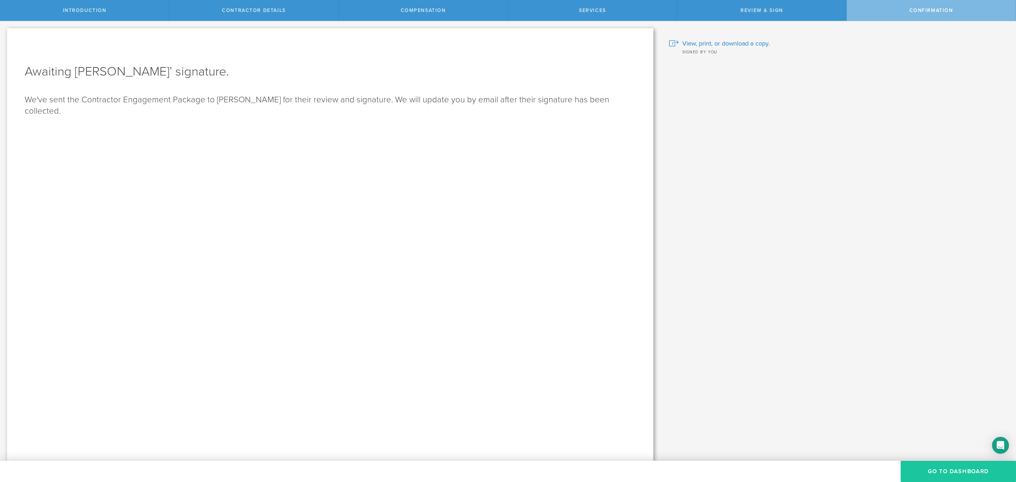
click at [943, 464] on button "Go To Dashboard" at bounding box center [958, 471] width 115 height 21
